Goal: Information Seeking & Learning: Learn about a topic

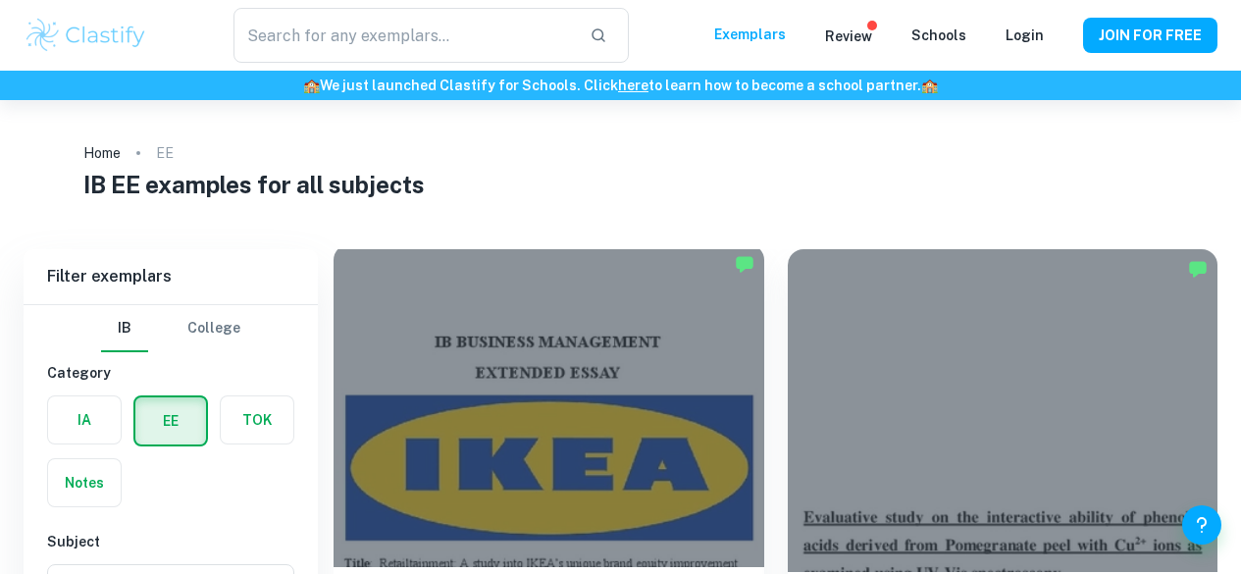
scroll to position [131, 0]
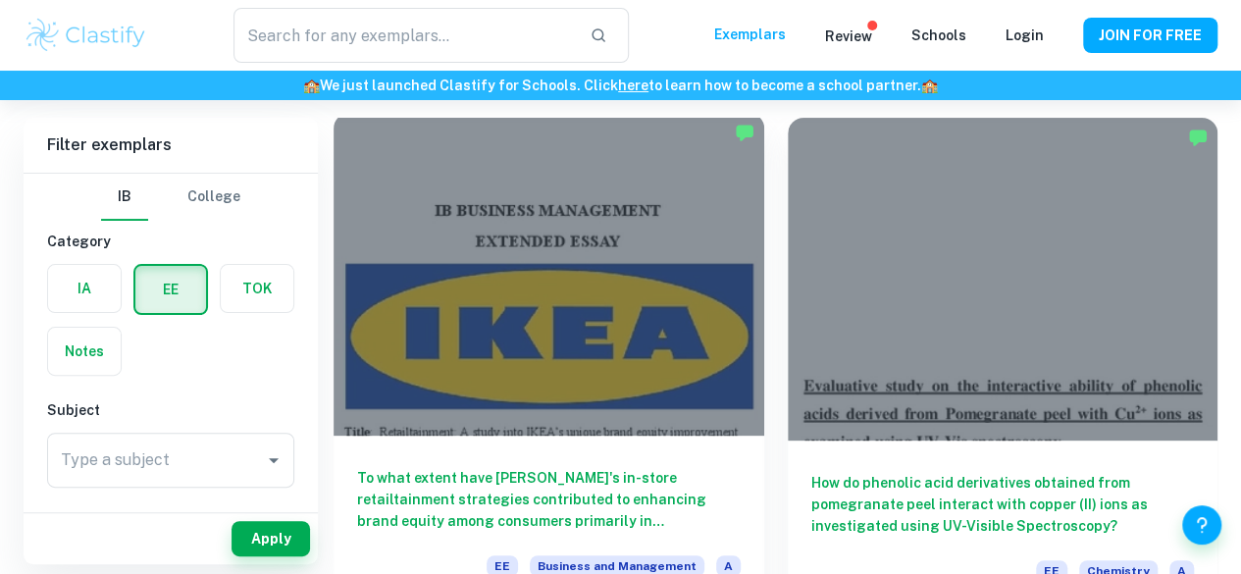
click at [522, 467] on h6 "To what extent have [PERSON_NAME]'s in-store retailtainment strategies contribu…" at bounding box center [549, 499] width 384 height 65
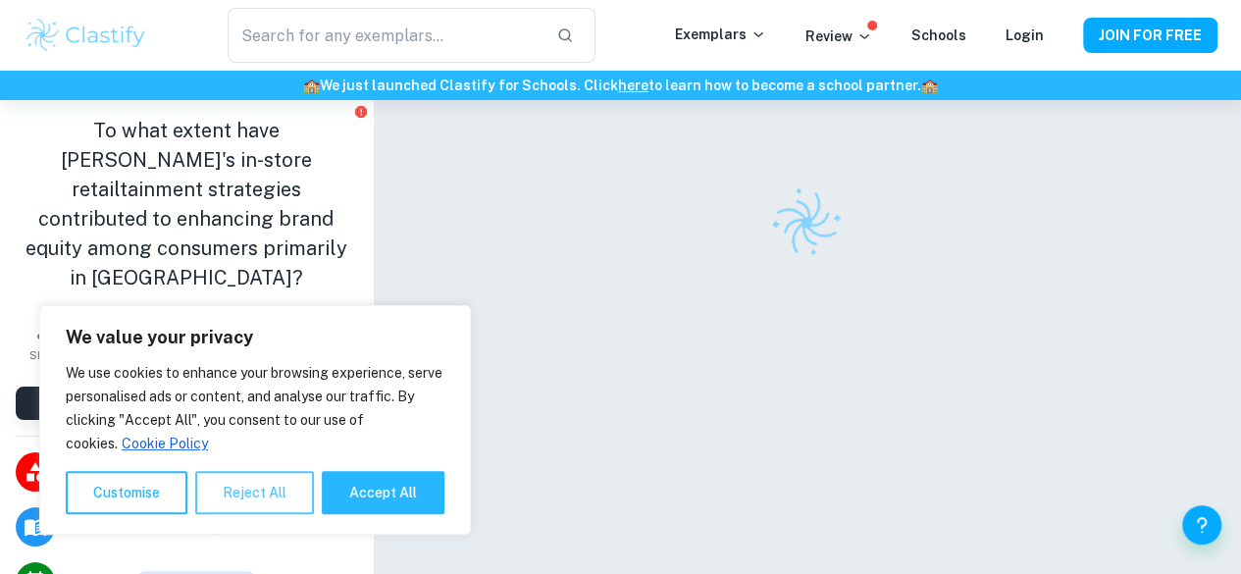
click at [281, 493] on button "Reject All" at bounding box center [254, 492] width 119 height 43
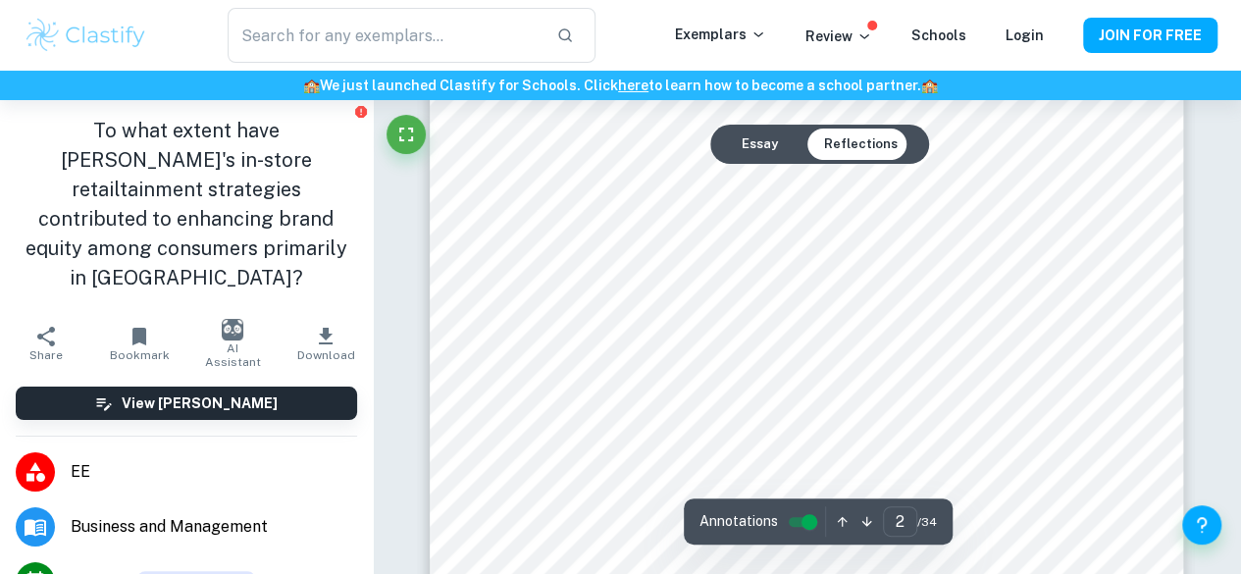
scroll to position [1339, 0]
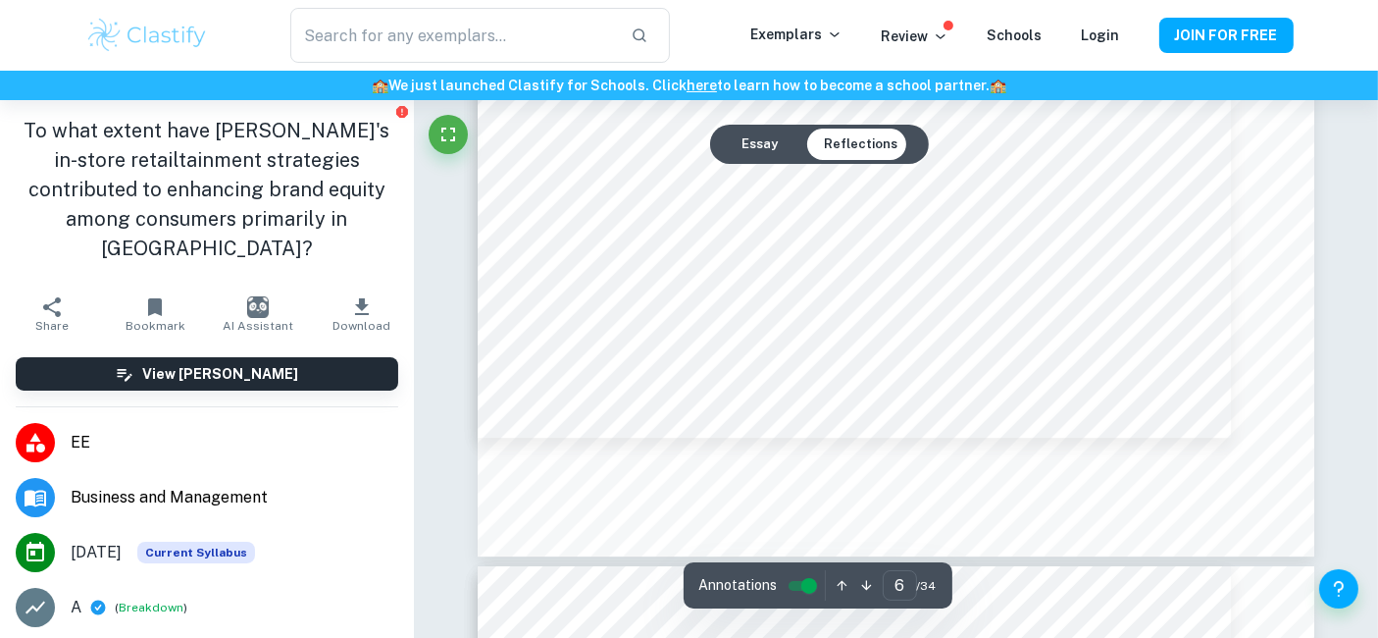
type input "7"
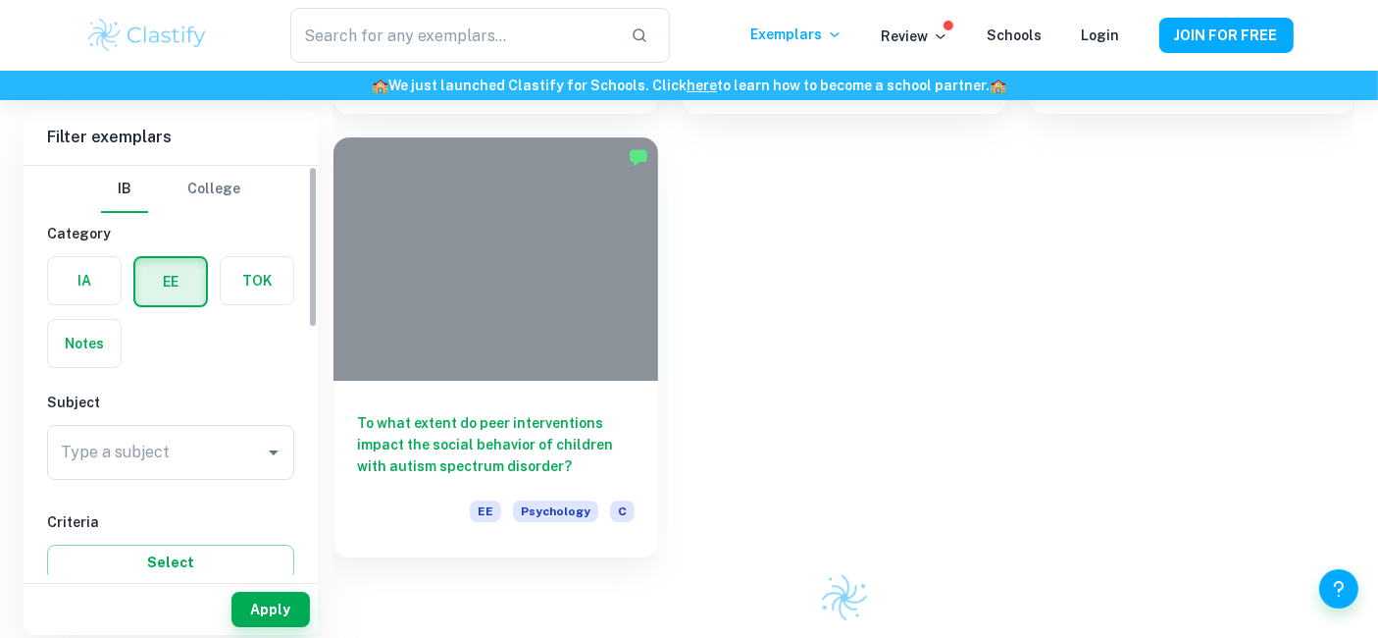
scroll to position [145, 0]
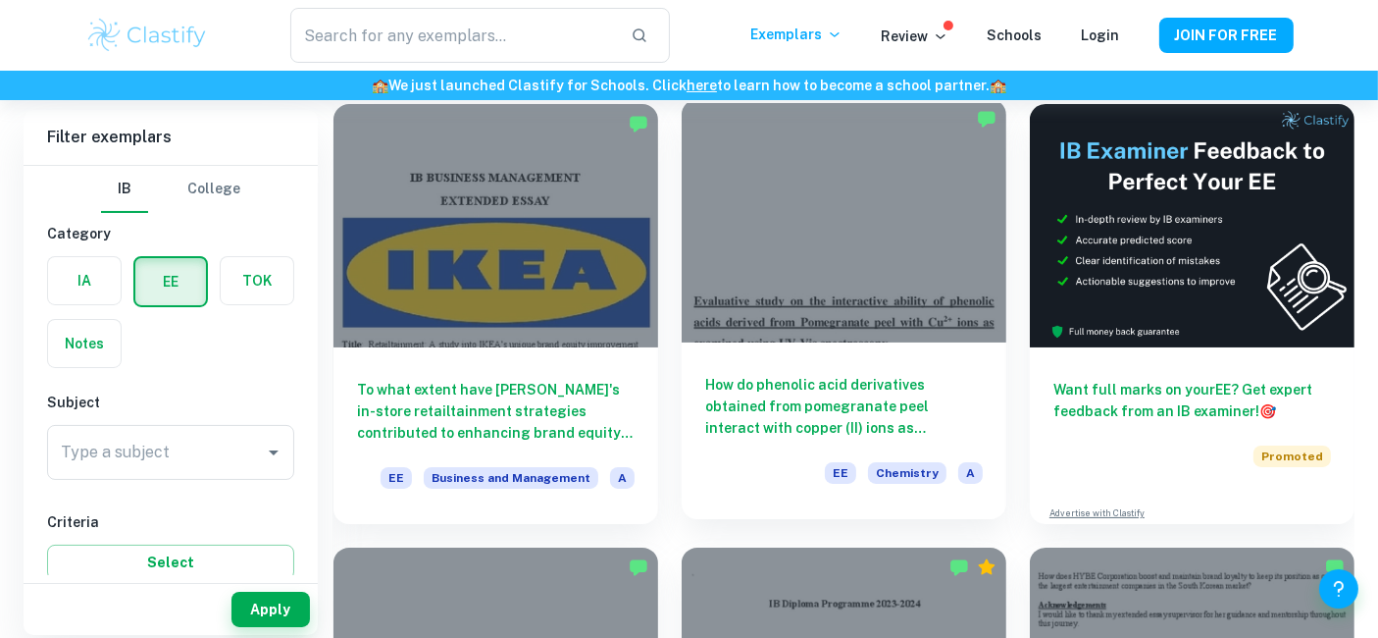
click at [859, 393] on h6 "How do phenolic acid derivatives obtained from pomegranate peel interact with c…" at bounding box center [844, 406] width 278 height 65
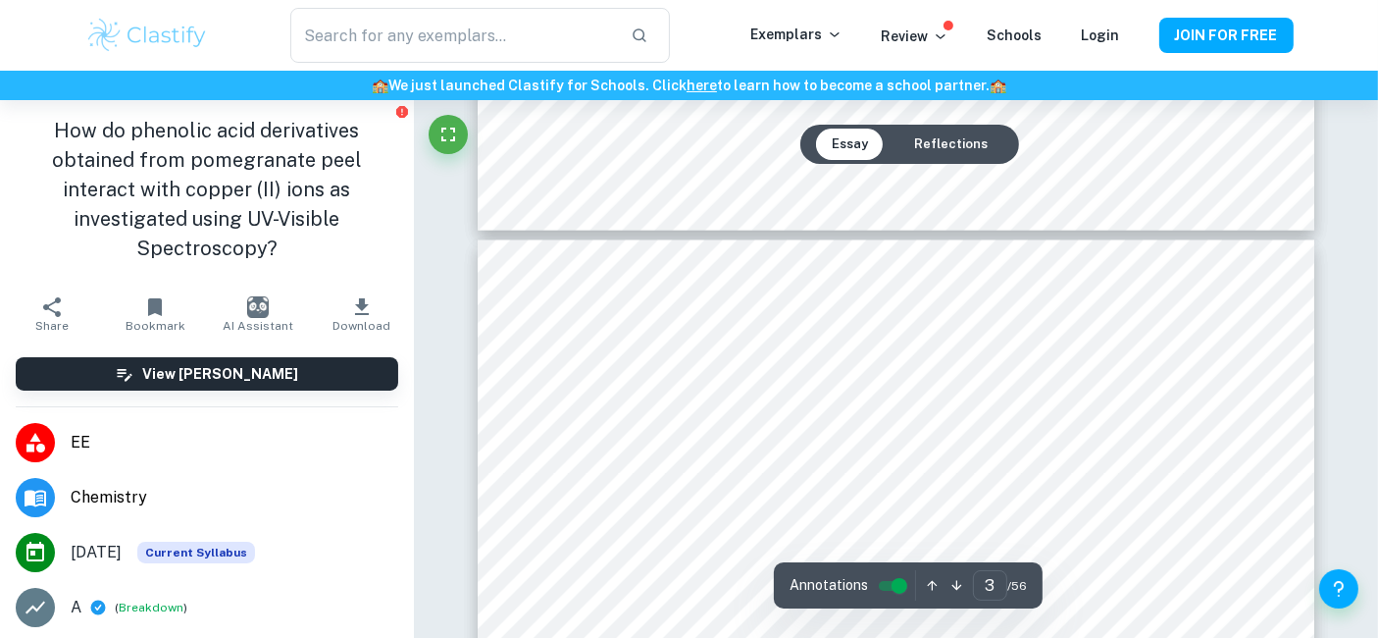
scroll to position [3638, 0]
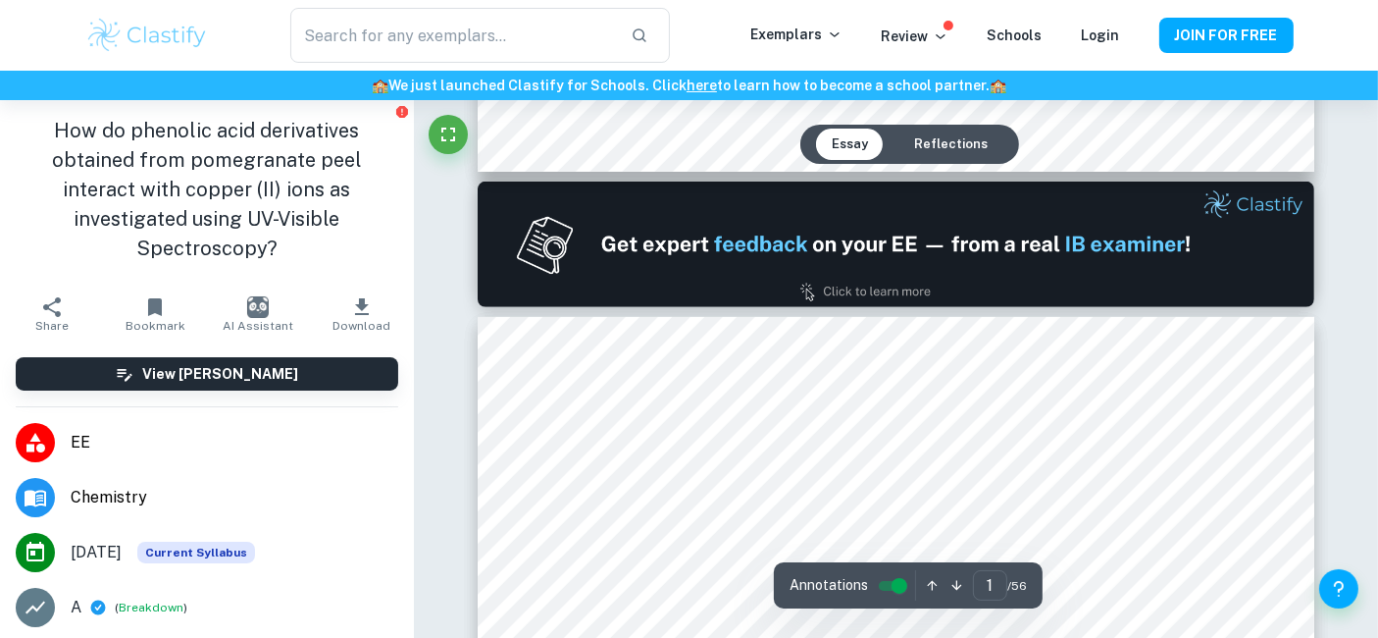
type input "2"
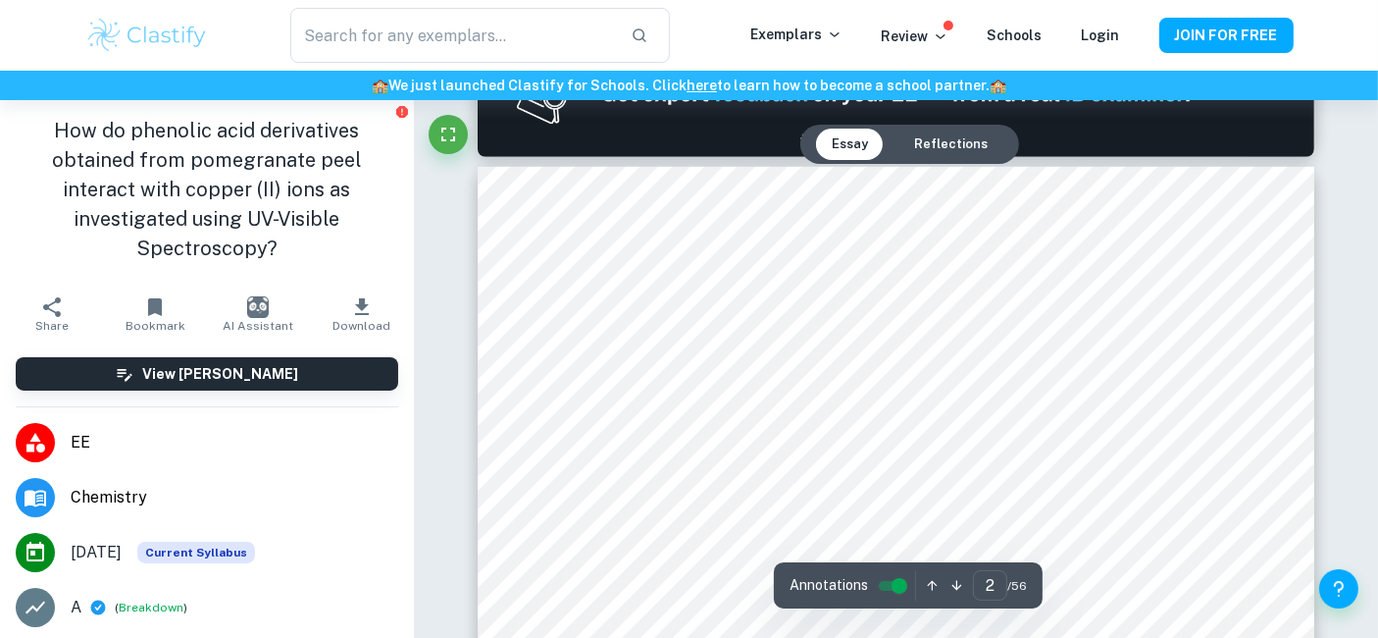
scroll to position [1264, 0]
